Goal: Check status: Check status

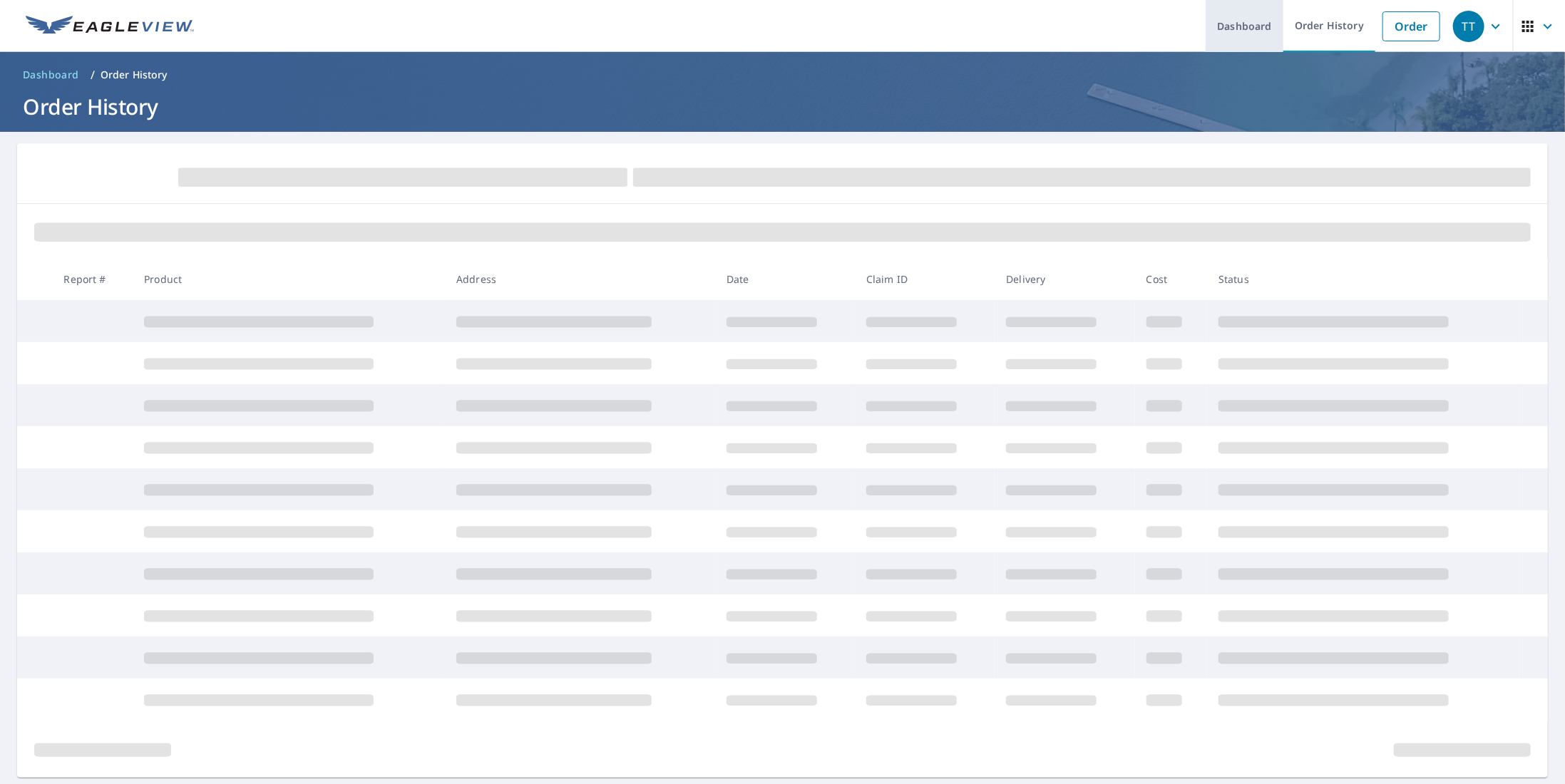
click at [1232, 34] on link "Dashboard" at bounding box center [1244, 25] width 78 height 52
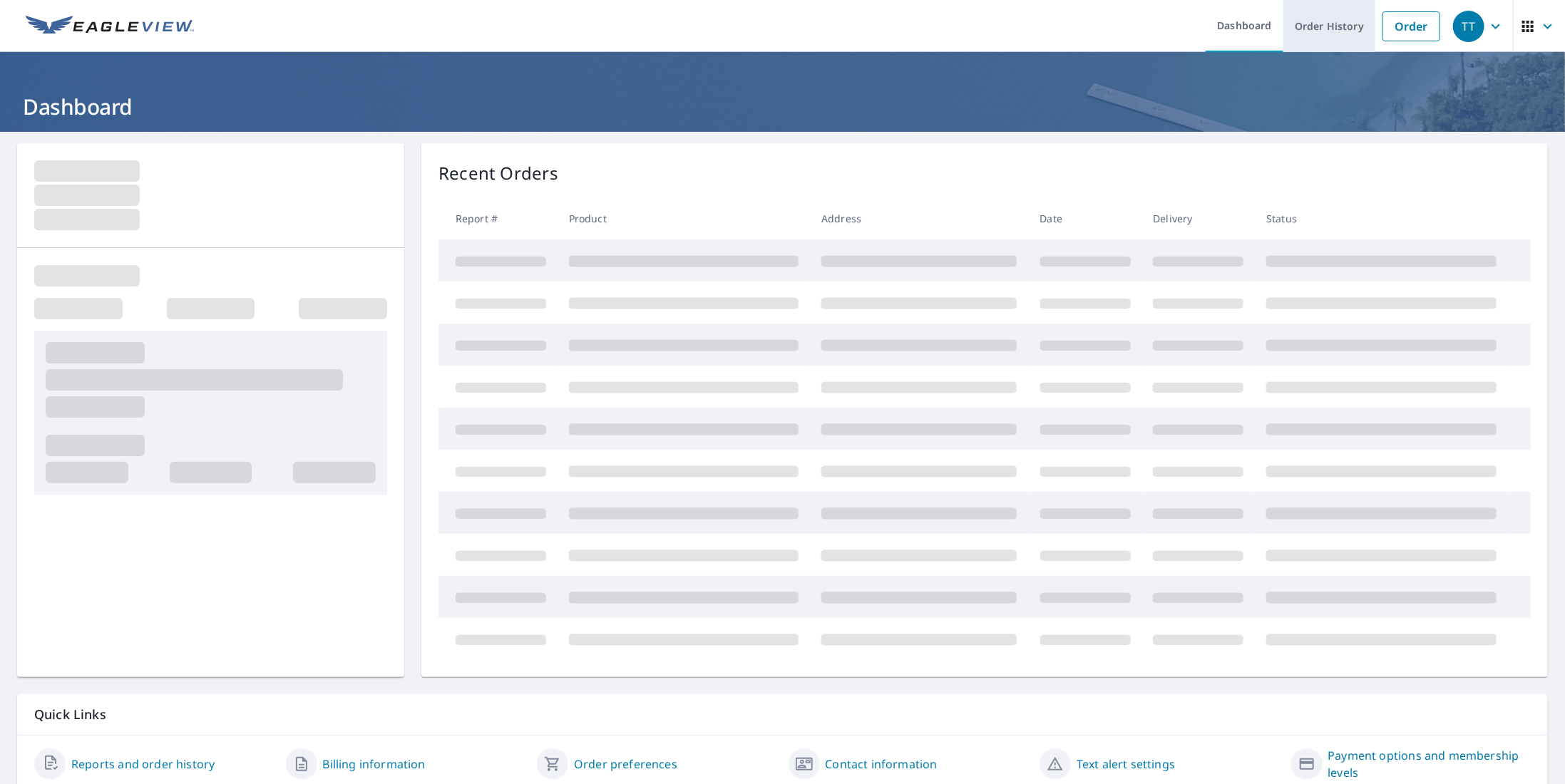
click at [1312, 26] on link "Order History" at bounding box center [1329, 25] width 92 height 52
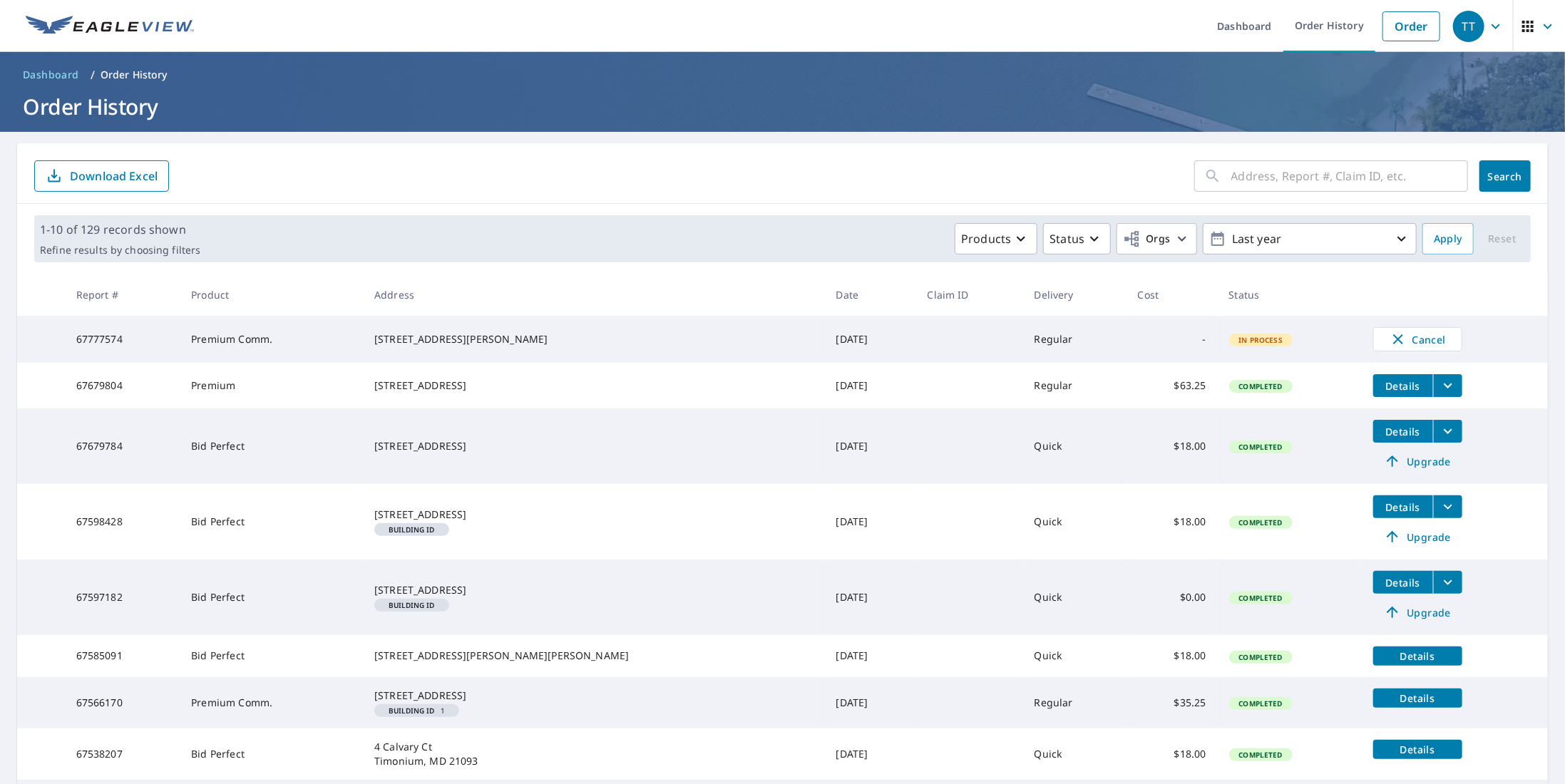
click at [127, 72] on p "Order History" at bounding box center [133, 74] width 67 height 14
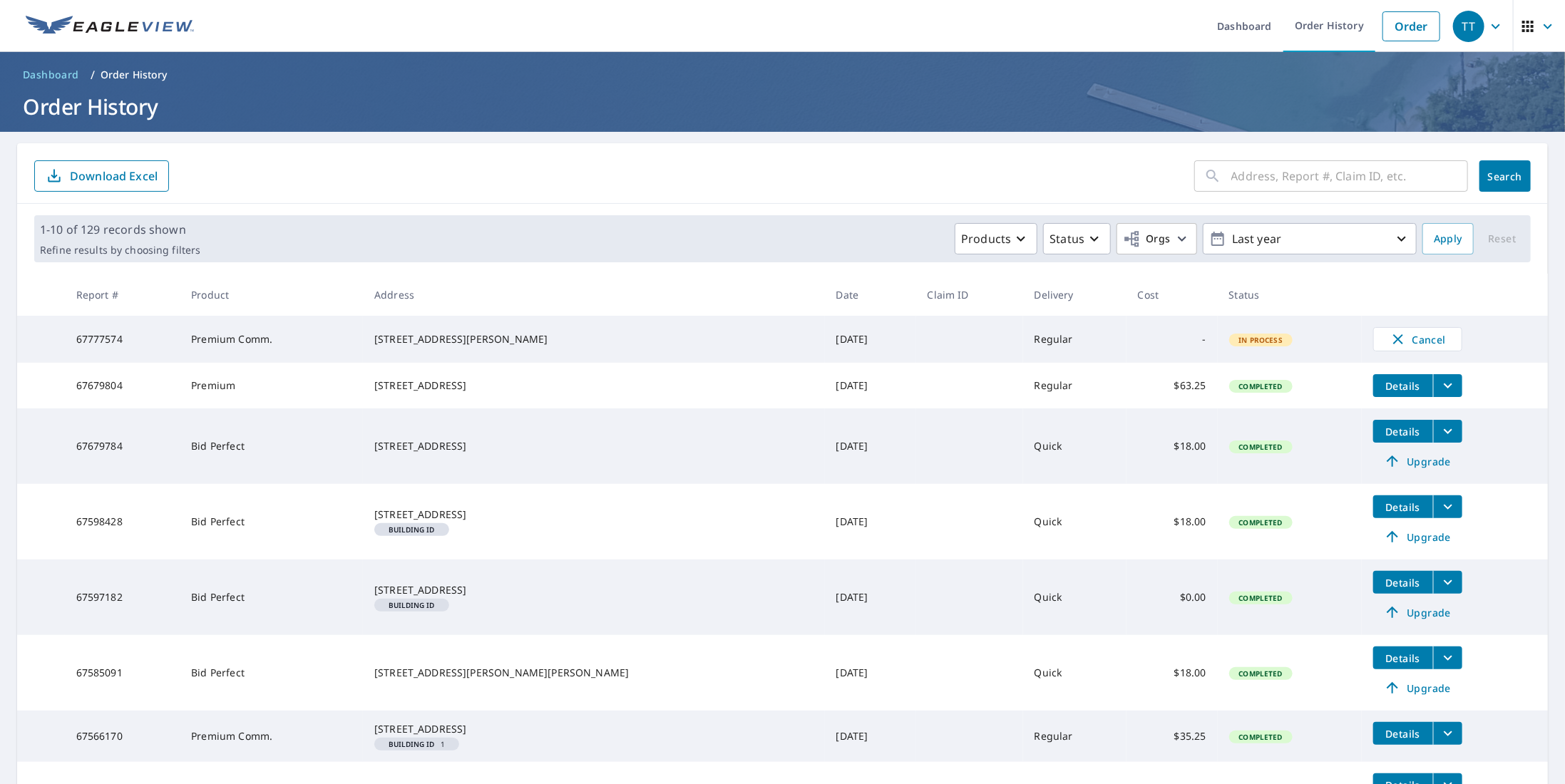
click at [1261, 185] on input "text" at bounding box center [1350, 175] width 236 height 40
type input "CORNING"
click at [1502, 180] on span "Search" at bounding box center [1505, 176] width 28 height 13
